Goal: Transaction & Acquisition: Obtain resource

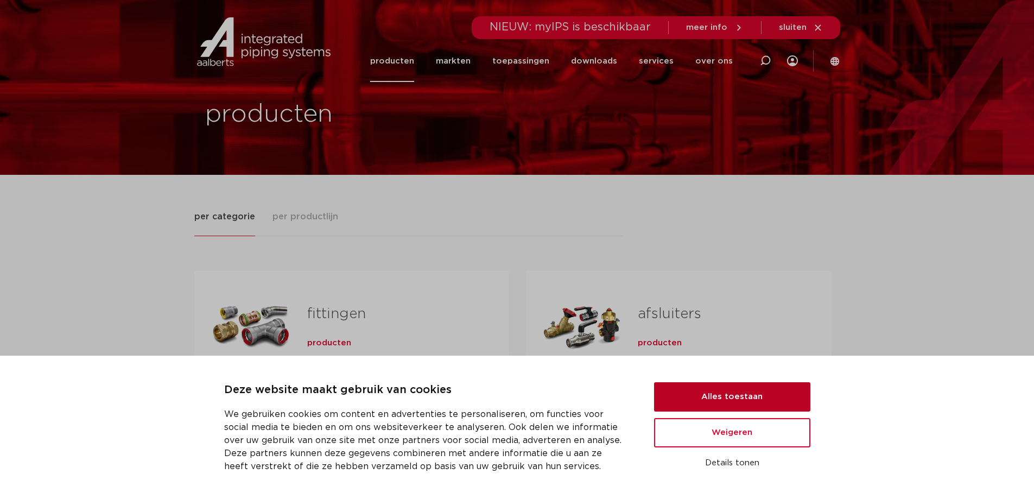
click at [707, 392] on button "Alles toestaan" at bounding box center [732, 396] width 156 height 29
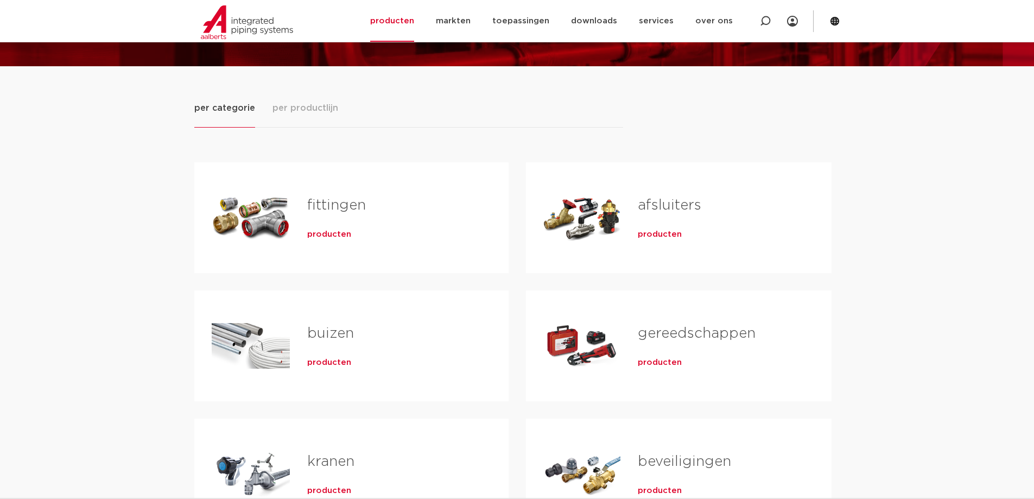
scroll to position [163, 0]
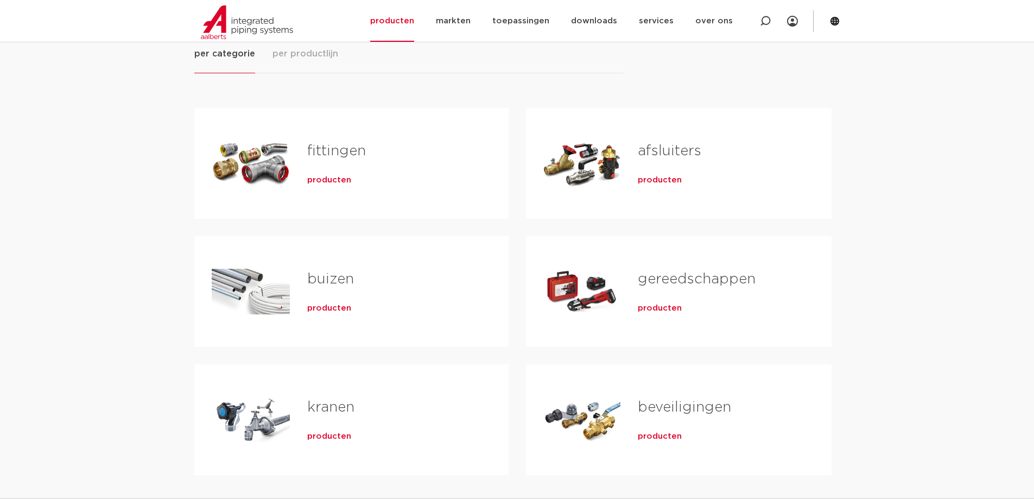
click at [316, 180] on span "producten" at bounding box center [329, 180] width 44 height 11
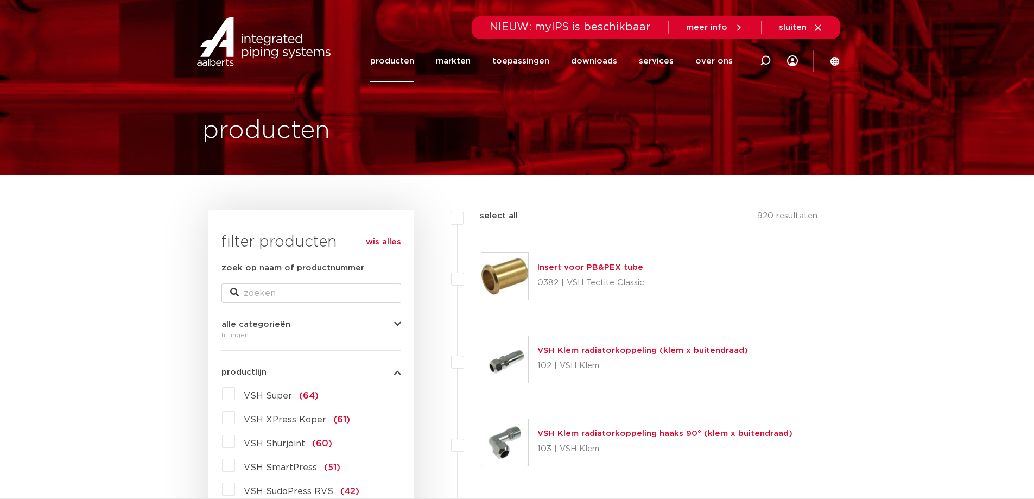
scroll to position [54, 0]
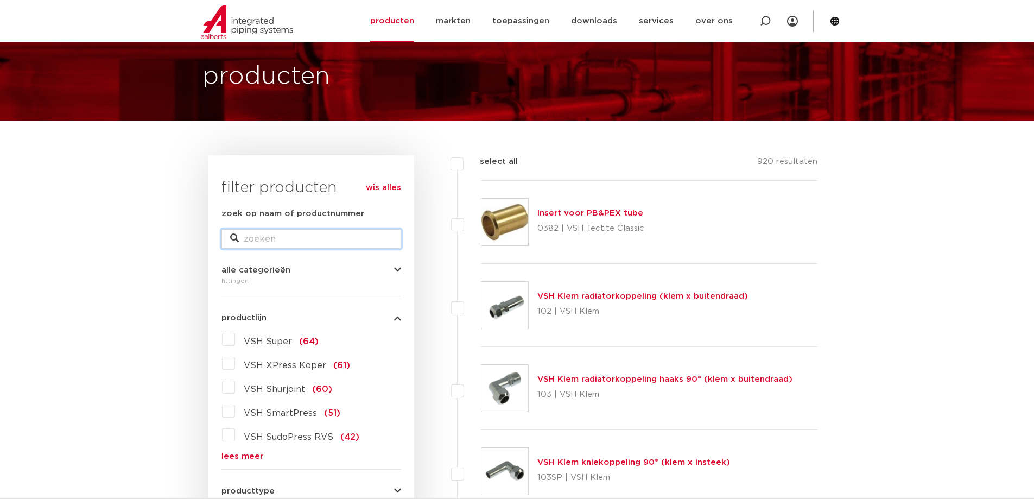
click at [288, 245] on input "zoek op naam of productnummer" at bounding box center [311, 239] width 180 height 20
paste input "0862499"
type input "0862499"
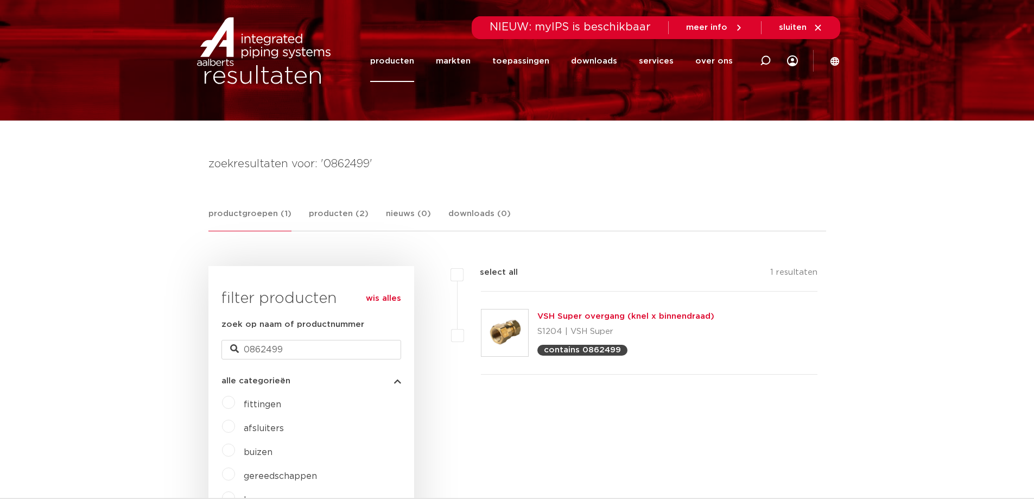
click at [516, 332] on img at bounding box center [504, 332] width 47 height 47
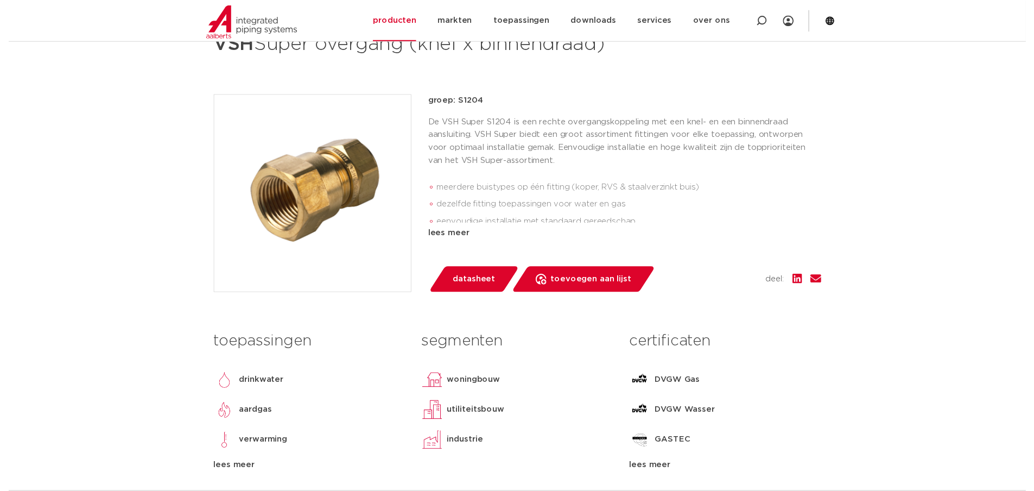
scroll to position [271, 0]
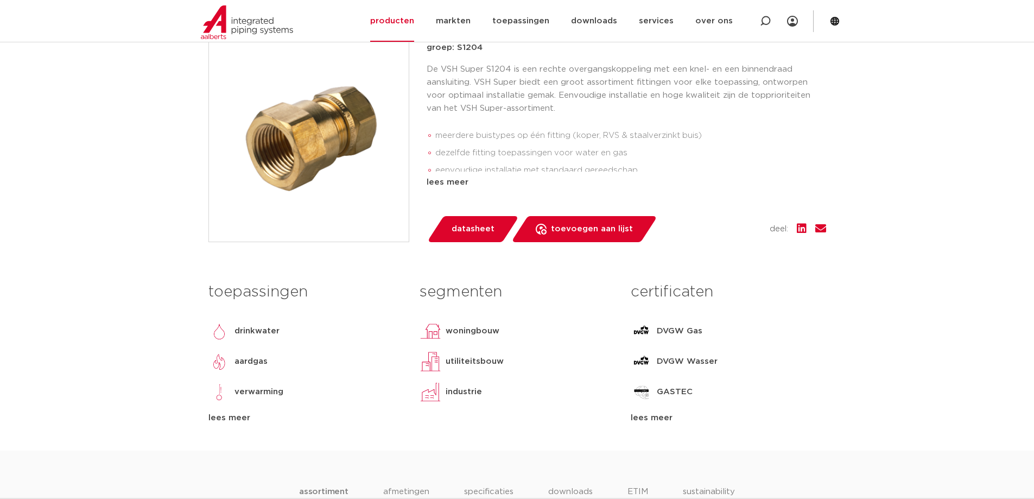
click at [482, 227] on span "datasheet" at bounding box center [472, 228] width 43 height 17
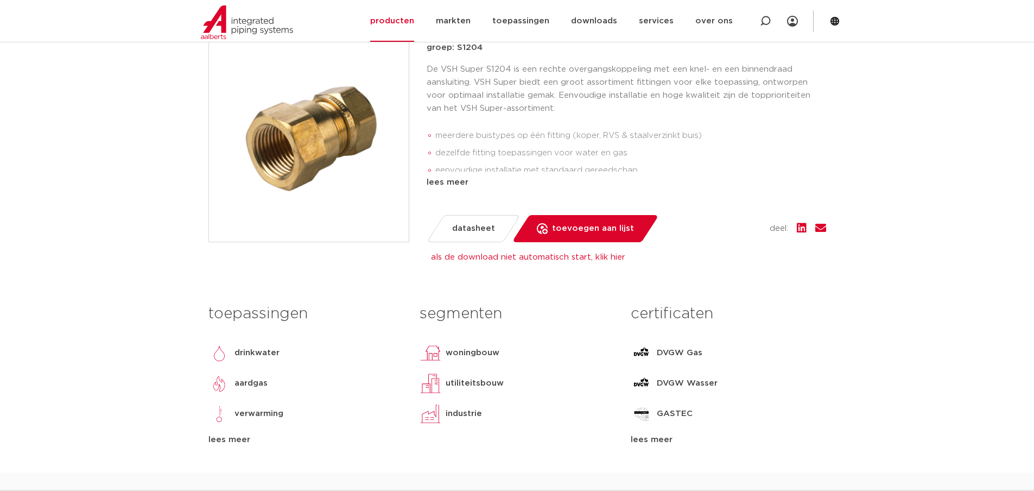
click at [608, 255] on link "als de download niet automatisch start, klik hier" at bounding box center [528, 257] width 194 height 8
click at [489, 254] on link "als de download niet automatisch start, klik hier" at bounding box center [528, 257] width 194 height 8
click at [487, 234] on span "datasheet" at bounding box center [473, 228] width 43 height 17
click at [485, 230] on span "datasheet" at bounding box center [473, 228] width 43 height 17
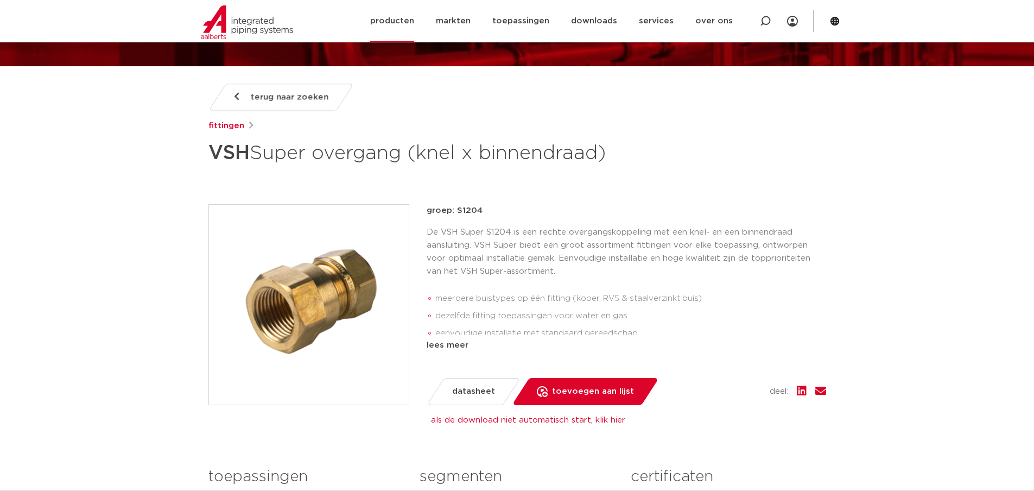
scroll to position [54, 0]
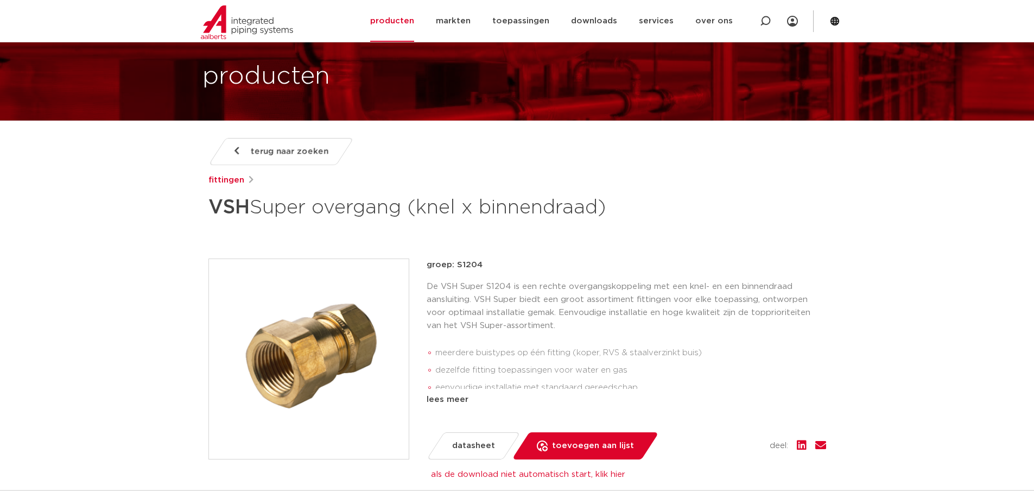
click at [831, 204] on div "terug naar zoeken fittingen VSH Super overgang (knel x binnendraad) groep: S120…" at bounding box center [517, 413] width 635 height 551
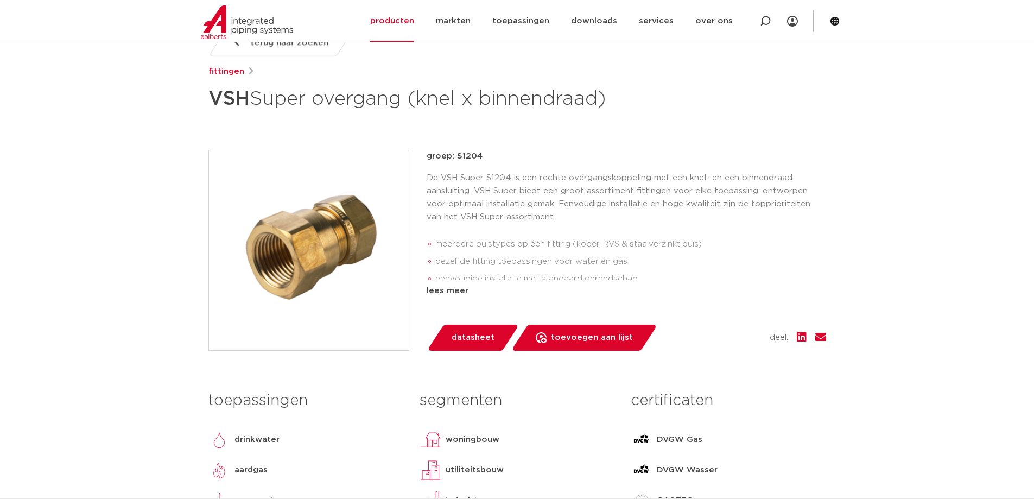
click at [479, 347] on link "datasheet" at bounding box center [472, 337] width 92 height 26
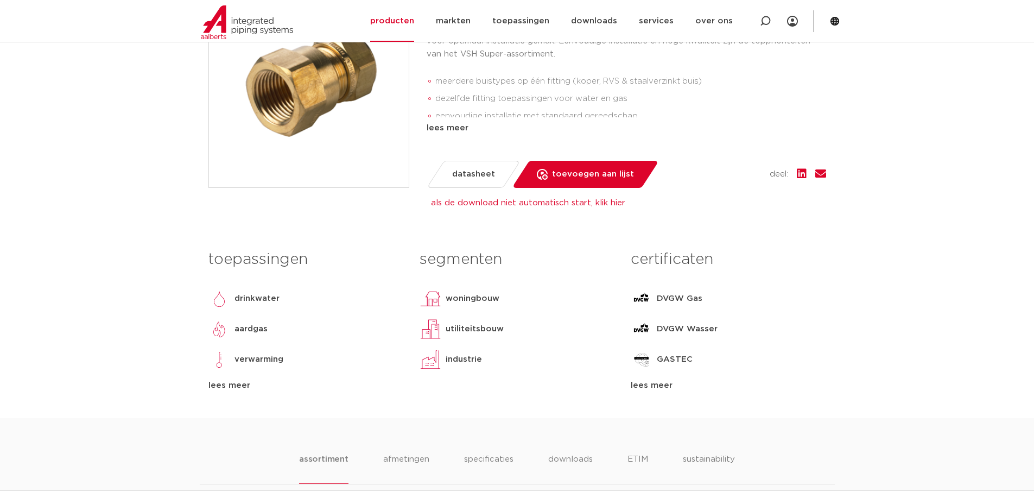
scroll to position [217, 0]
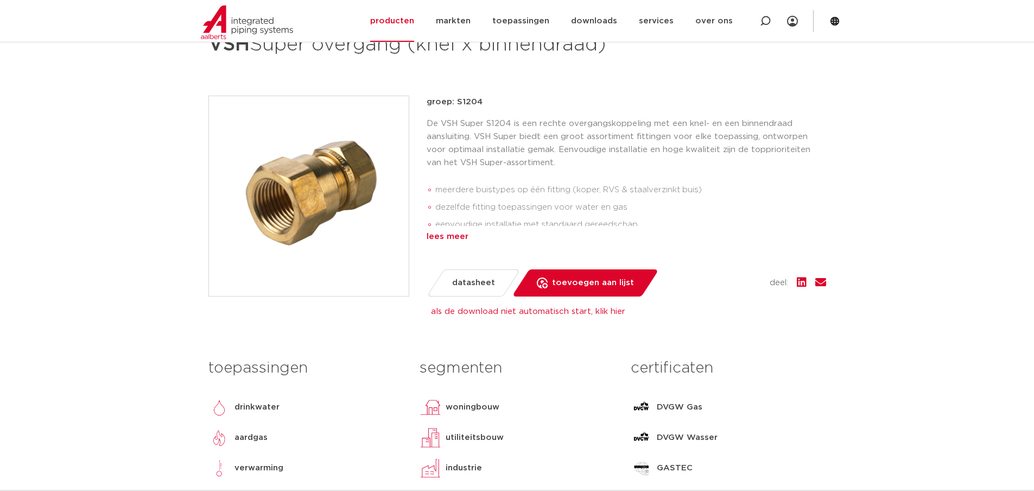
click at [442, 235] on div "lees meer" at bounding box center [625, 236] width 399 height 13
